Goal: Task Accomplishment & Management: Manage account settings

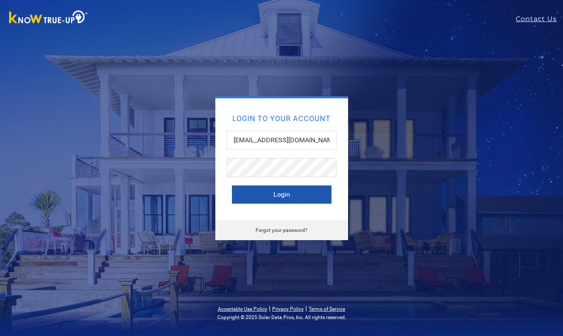
click at [288, 195] on button "Login" at bounding box center [282, 194] width 100 height 18
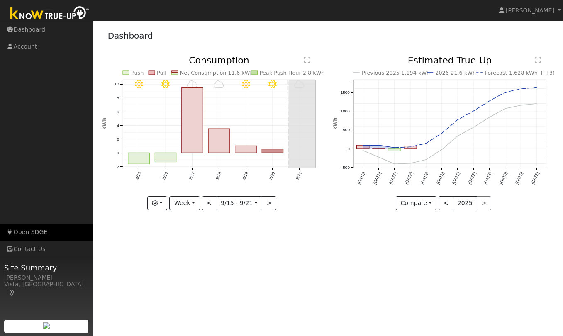
click at [39, 232] on link "Open SDGE" at bounding box center [46, 232] width 93 height 17
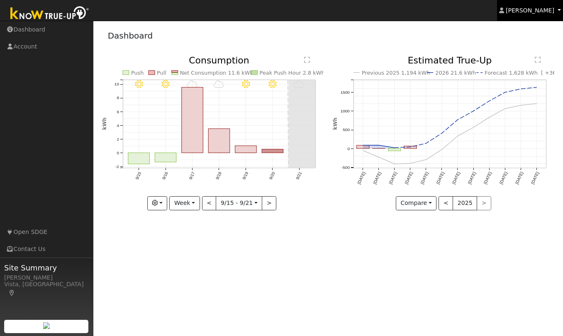
drag, startPoint x: 525, startPoint y: 8, endPoint x: 524, endPoint y: 26, distance: 18.3
click at [525, 8] on span "[PERSON_NAME]" at bounding box center [530, 10] width 49 height 7
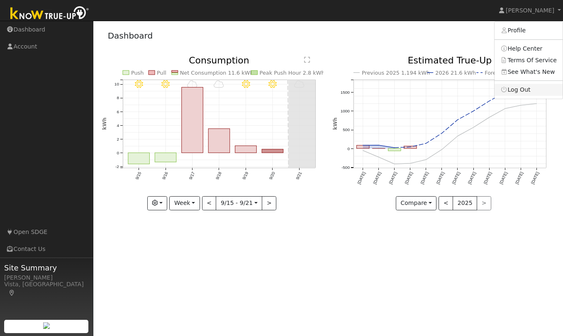
click at [520, 89] on link "Log Out" at bounding box center [529, 90] width 68 height 12
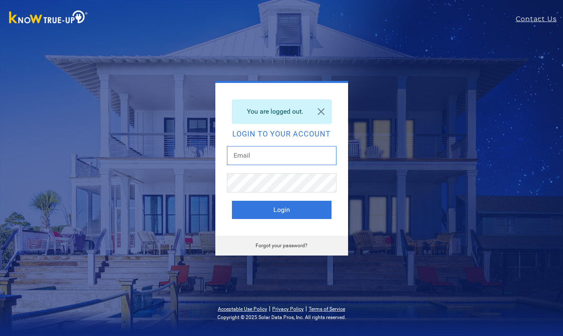
type input "[EMAIL_ADDRESS][DOMAIN_NAME]"
